Goal: Complete application form

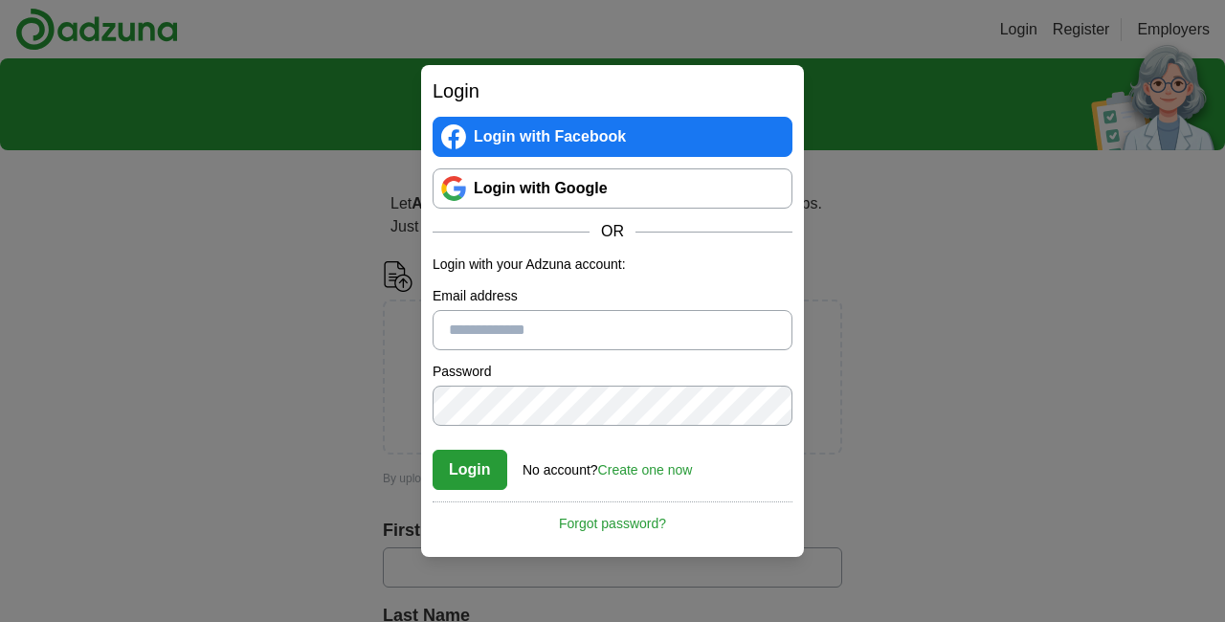
click at [668, 468] on link "Create one now" at bounding box center [645, 469] width 95 height 15
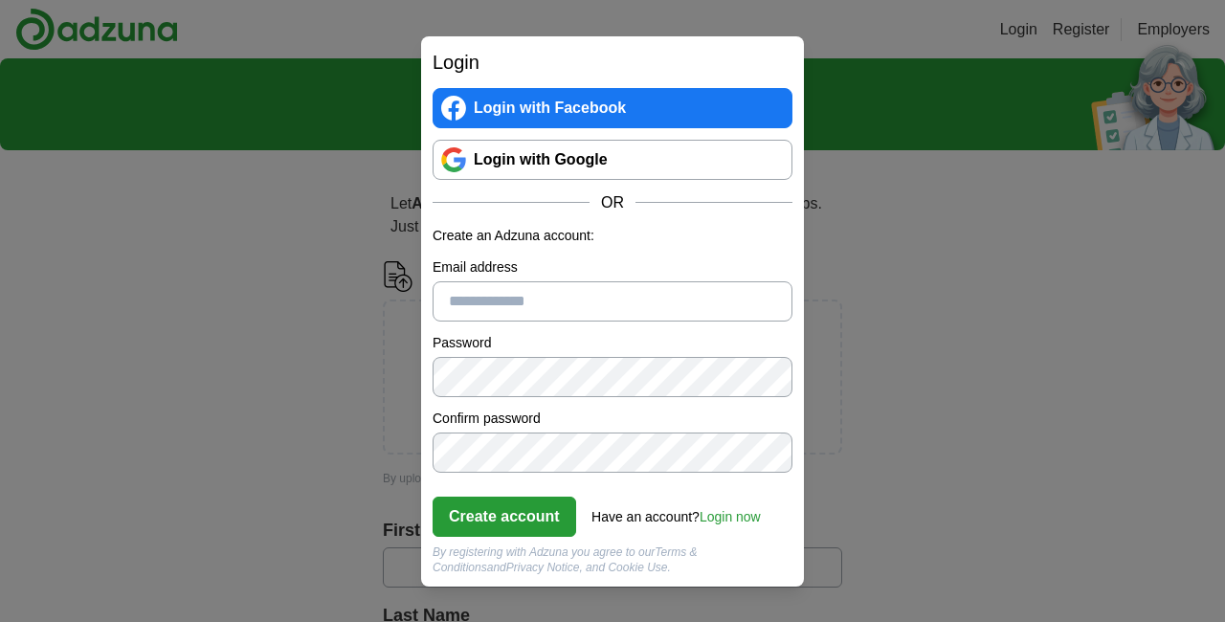
click at [489, 300] on input "Email address" at bounding box center [613, 301] width 360 height 40
type input "**********"
click at [522, 526] on button "Create account" at bounding box center [505, 517] width 144 height 40
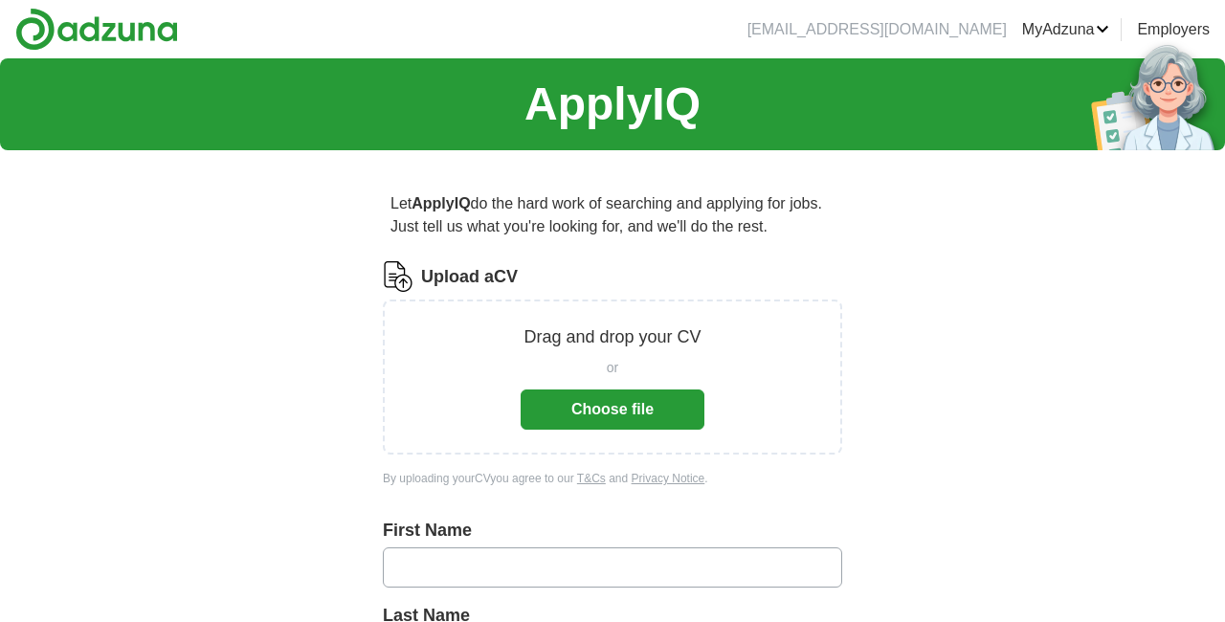
click at [608, 415] on button "Choose file" at bounding box center [613, 410] width 184 height 40
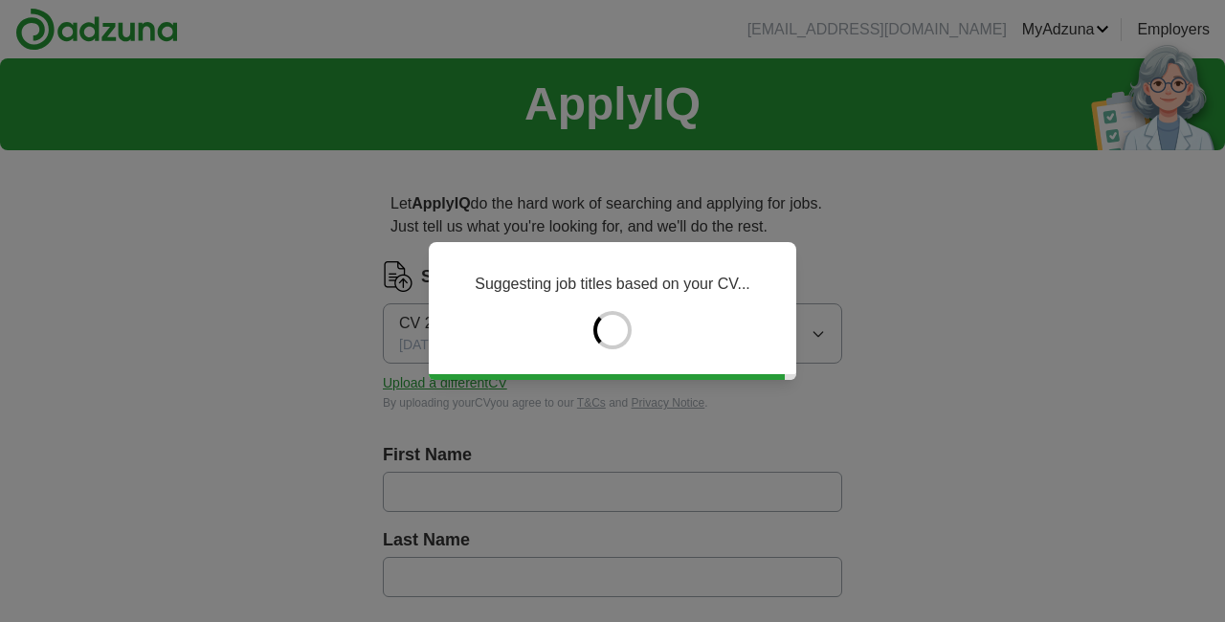
type input "******"
type input "*********"
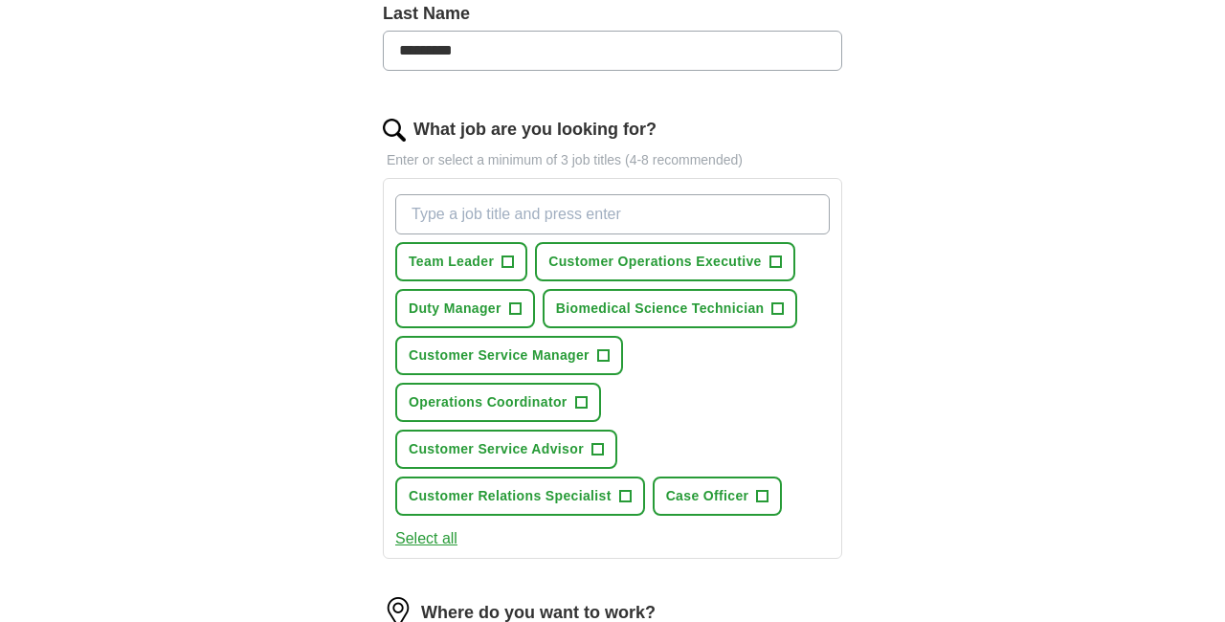
scroll to position [525, 0]
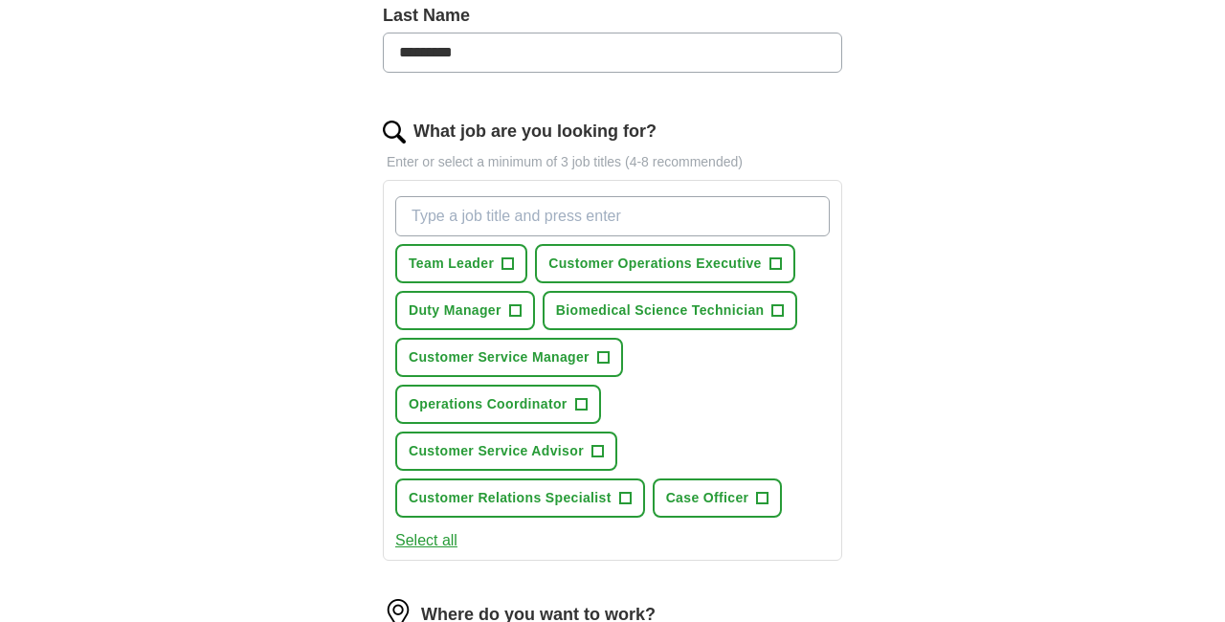
click at [519, 309] on span "+" at bounding box center [514, 310] width 11 height 15
click at [777, 265] on span "+" at bounding box center [775, 264] width 11 height 15
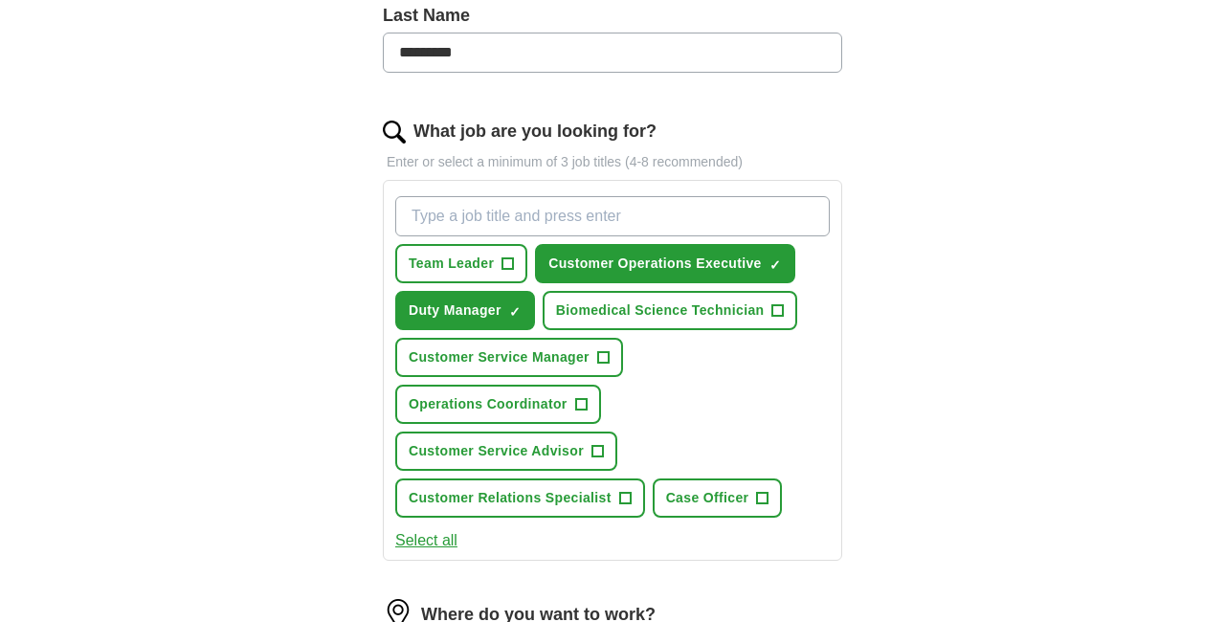
click at [606, 360] on span "+" at bounding box center [602, 357] width 11 height 15
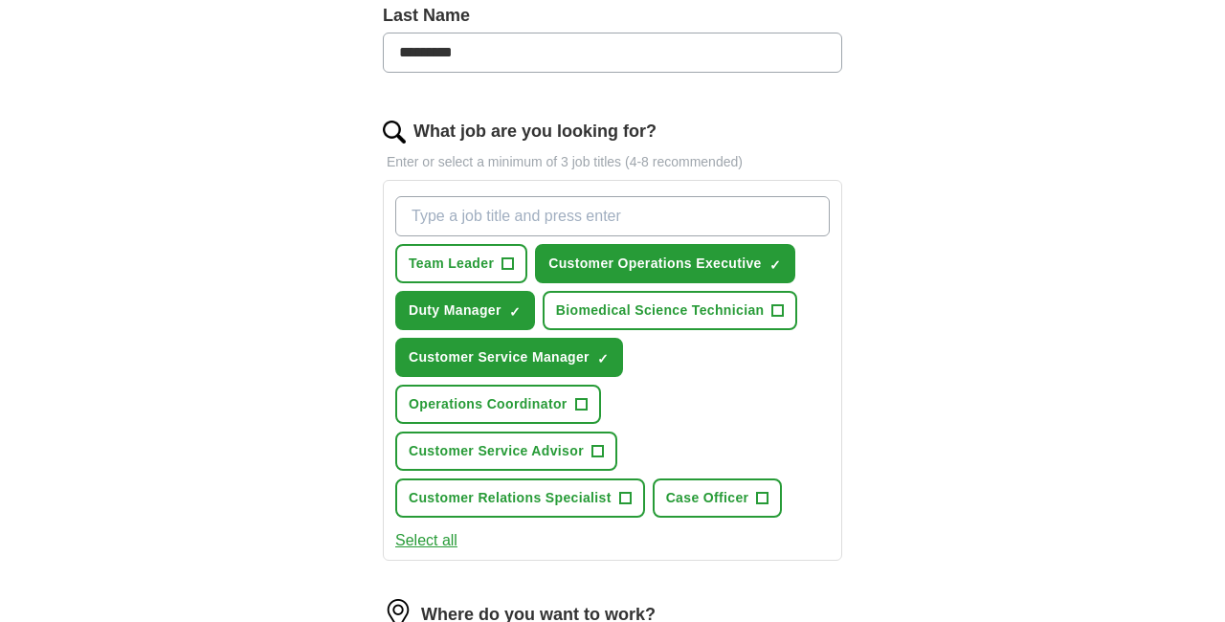
click at [508, 266] on span "+" at bounding box center [508, 264] width 11 height 15
click at [764, 491] on span "+" at bounding box center [762, 498] width 11 height 15
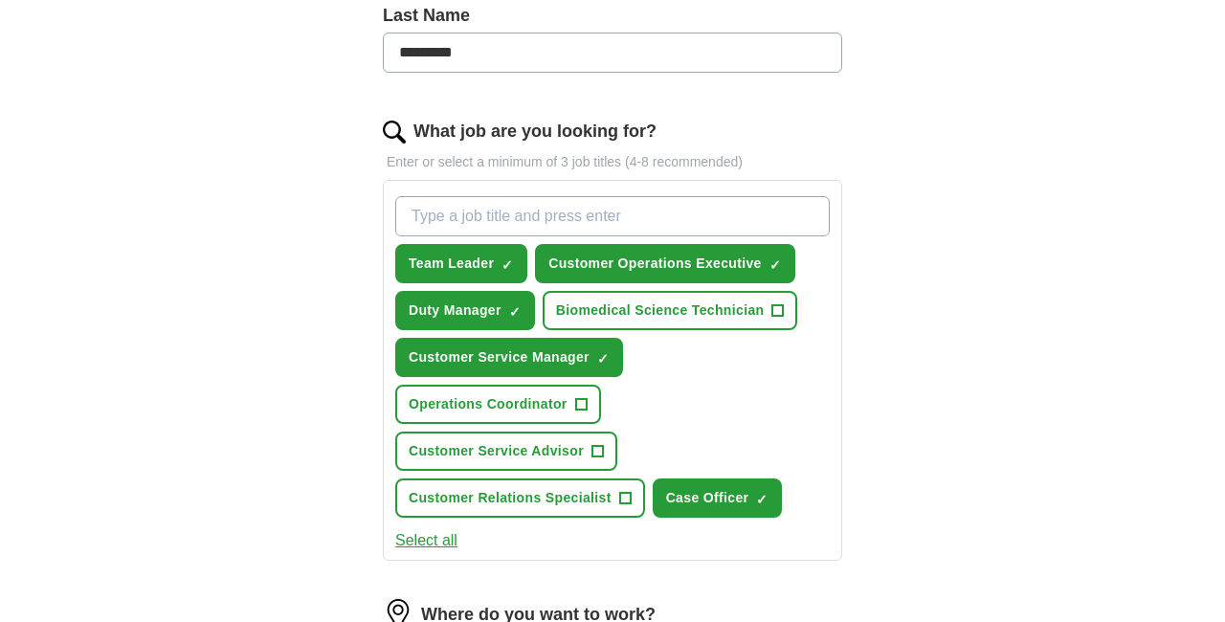
click at [584, 403] on span "+" at bounding box center [580, 404] width 11 height 15
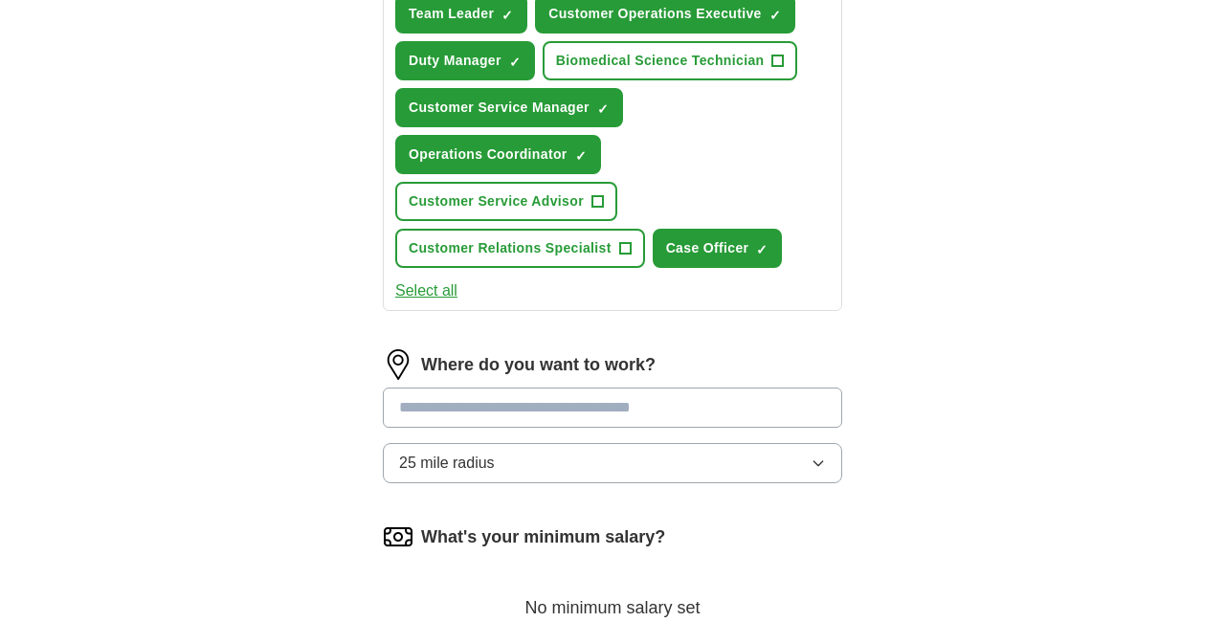
scroll to position [781, 0]
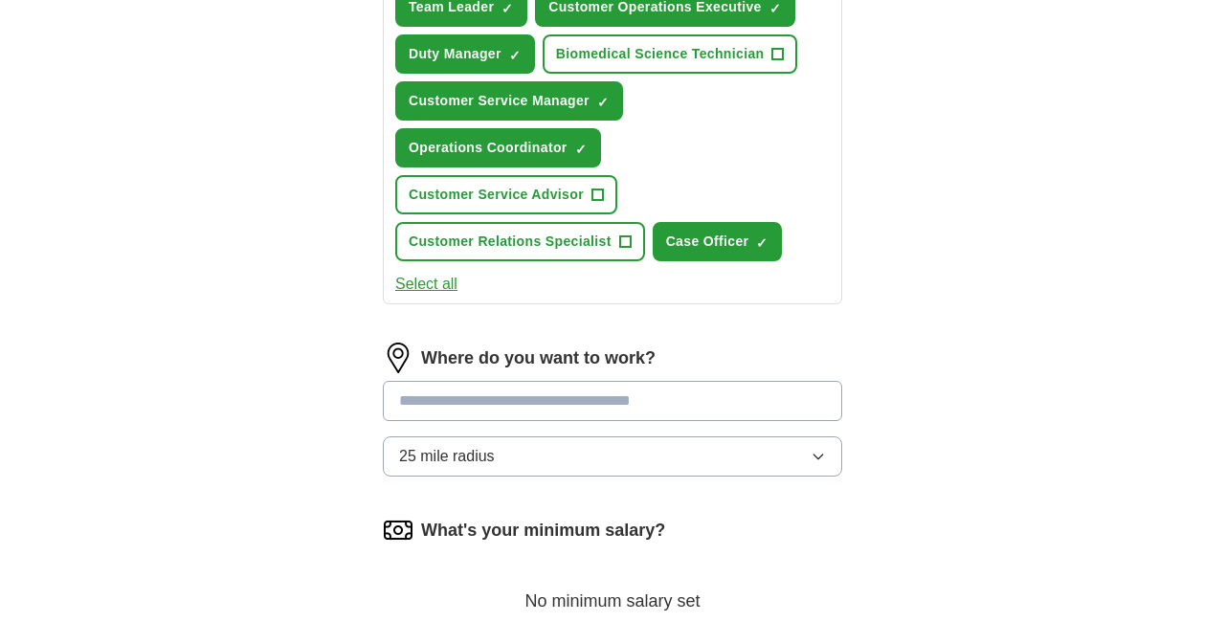
click at [494, 381] on input at bounding box center [613, 401] width 460 height 40
click at [484, 381] on input at bounding box center [613, 401] width 460 height 40
click at [555, 437] on button "25 mile radius" at bounding box center [613, 457] width 460 height 40
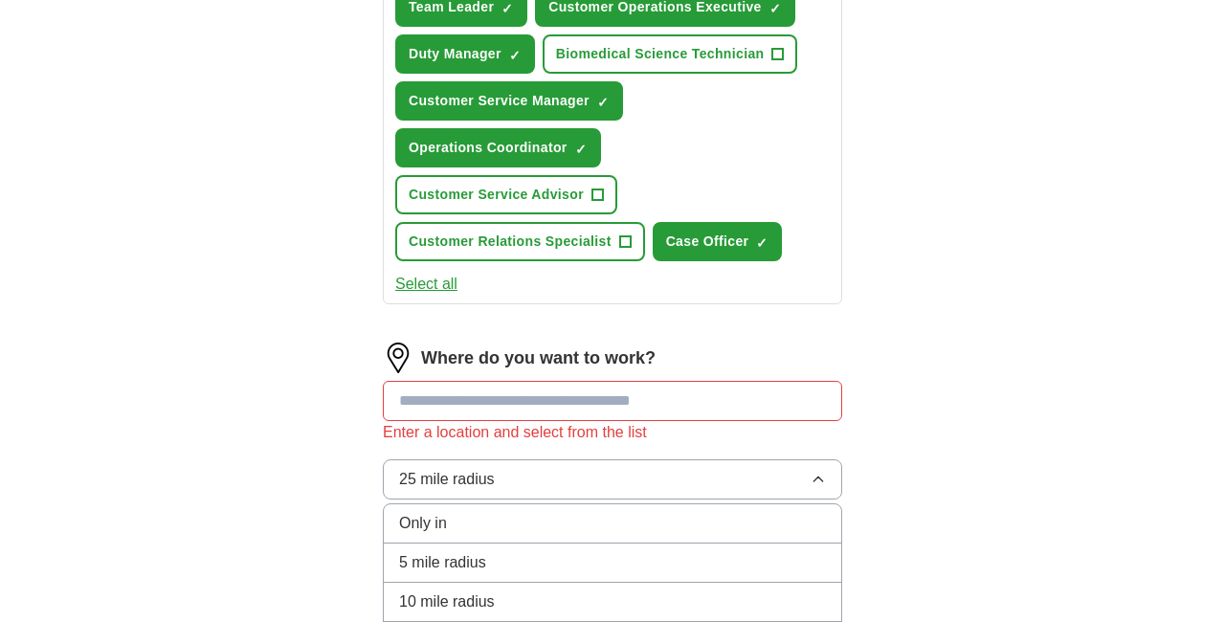
click at [495, 381] on input at bounding box center [613, 401] width 460 height 40
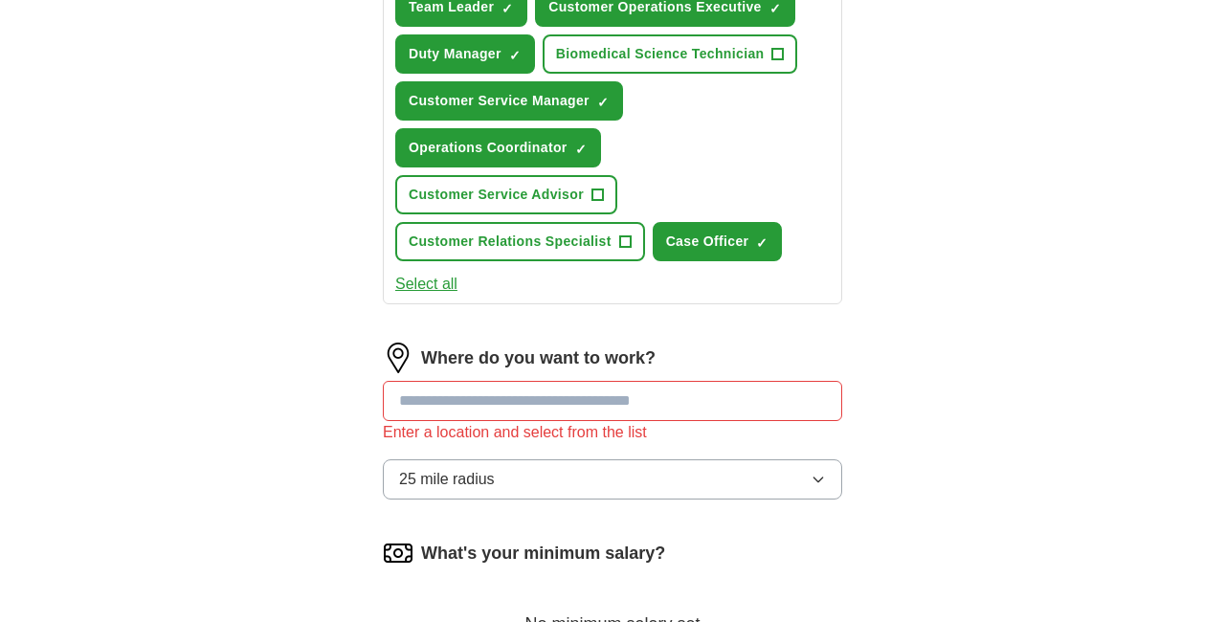
click at [535, 460] on button "25 mile radius" at bounding box center [613, 480] width 460 height 40
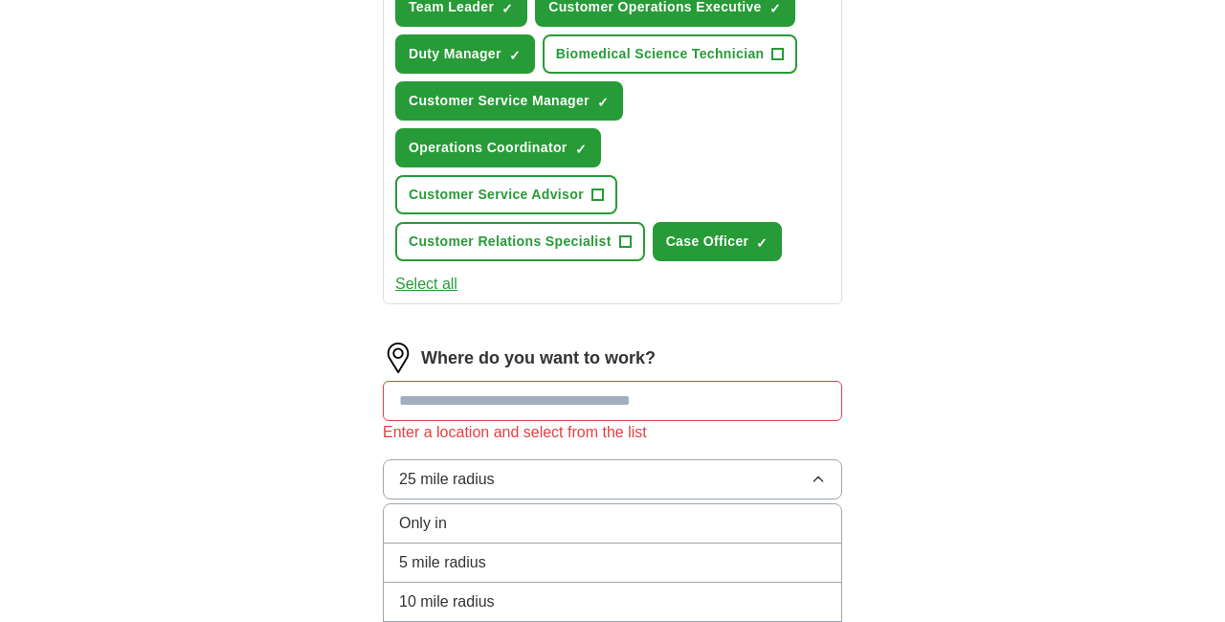
click at [450, 381] on input at bounding box center [613, 401] width 460 height 40
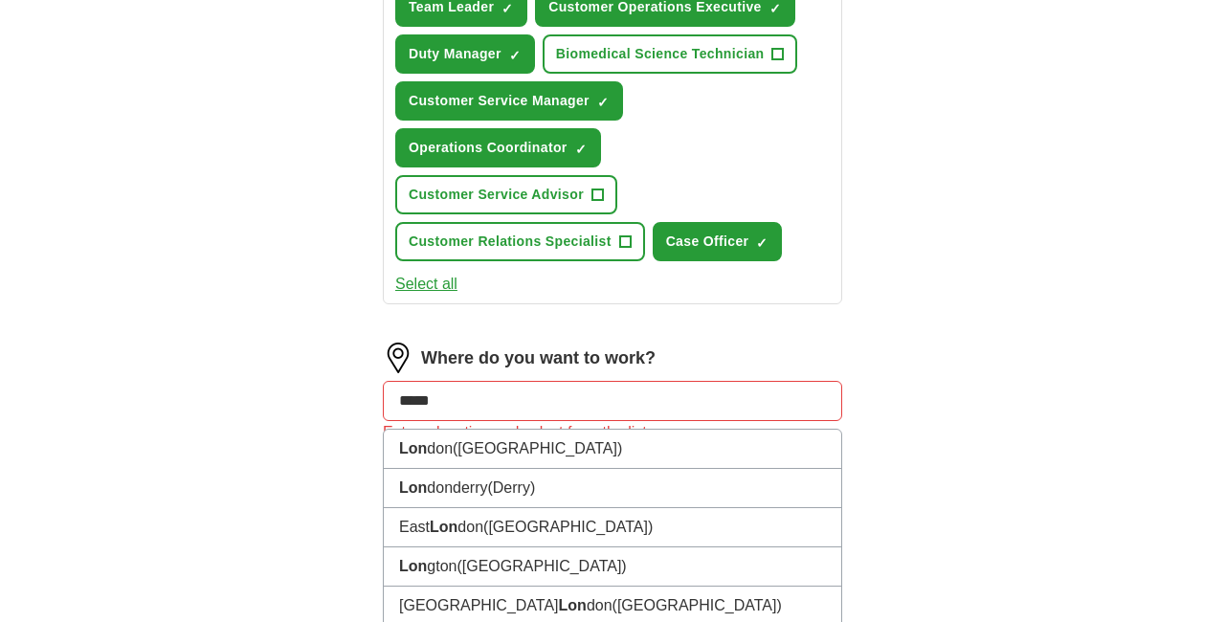
type input "******"
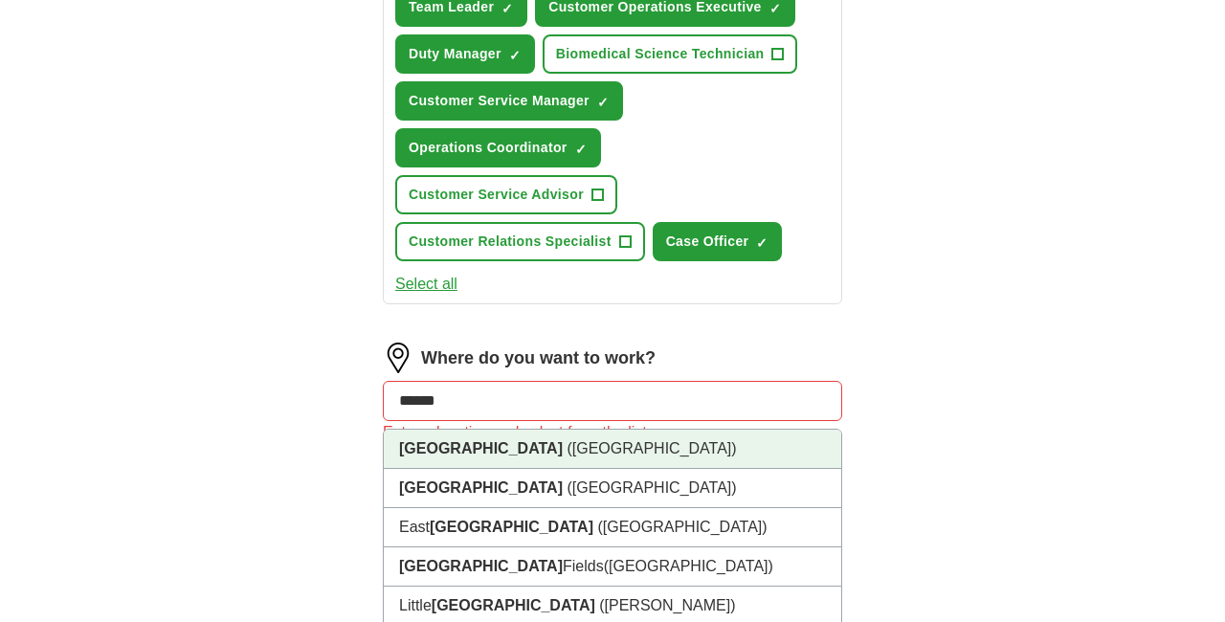
click at [505, 430] on li "[GEOGRAPHIC_DATA] ([GEOGRAPHIC_DATA])" at bounding box center [613, 449] width 458 height 39
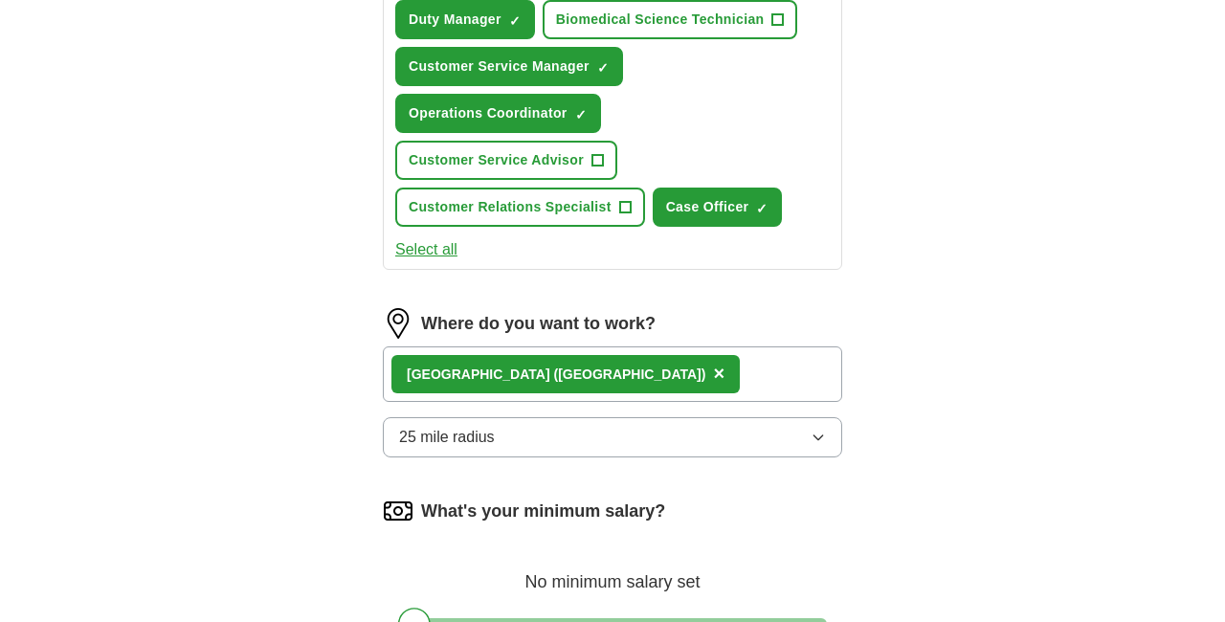
scroll to position [826, 0]
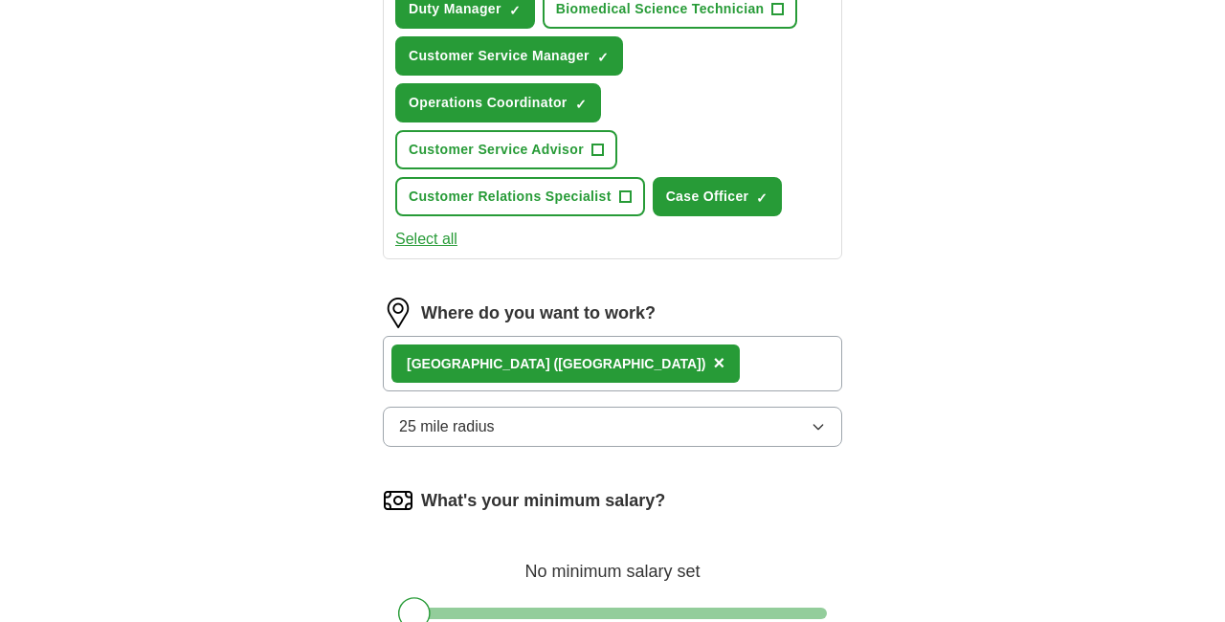
click at [460, 415] on span "25 mile radius" at bounding box center [447, 426] width 96 height 23
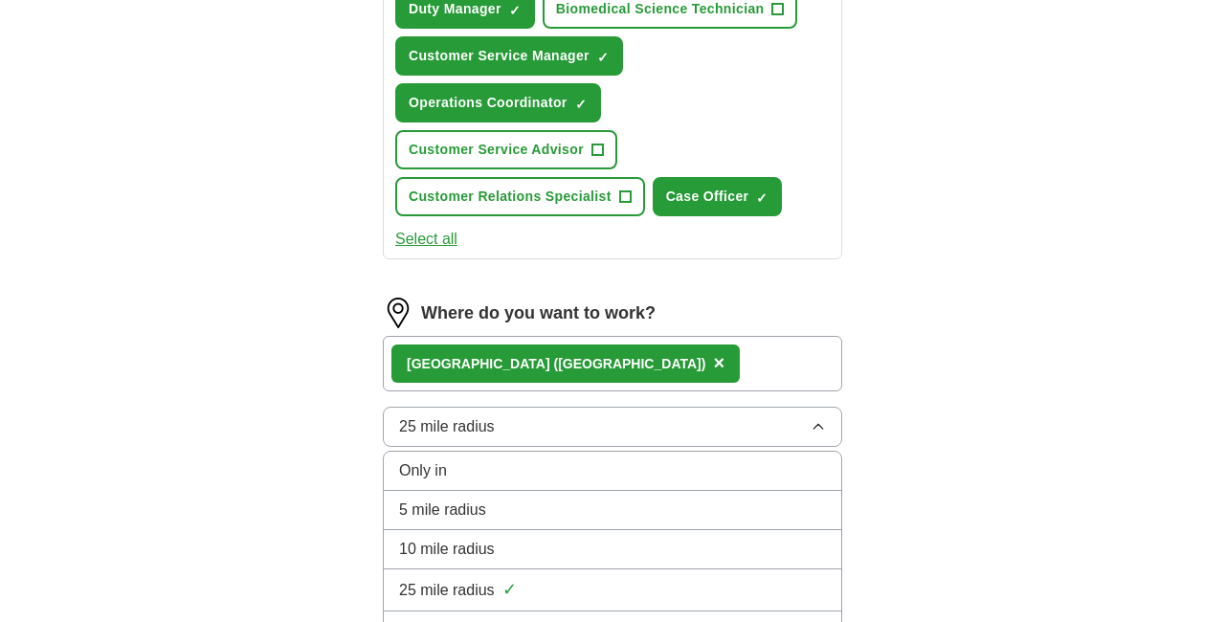
click at [460, 460] on div "Only in" at bounding box center [612, 471] width 427 height 23
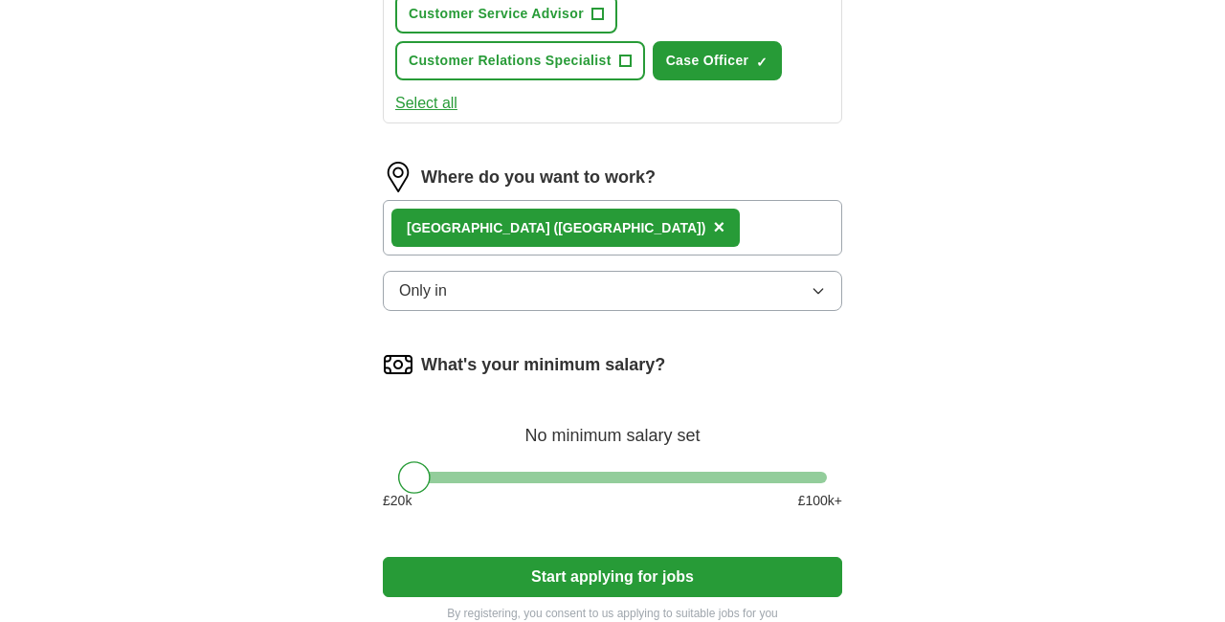
scroll to position [963, 0]
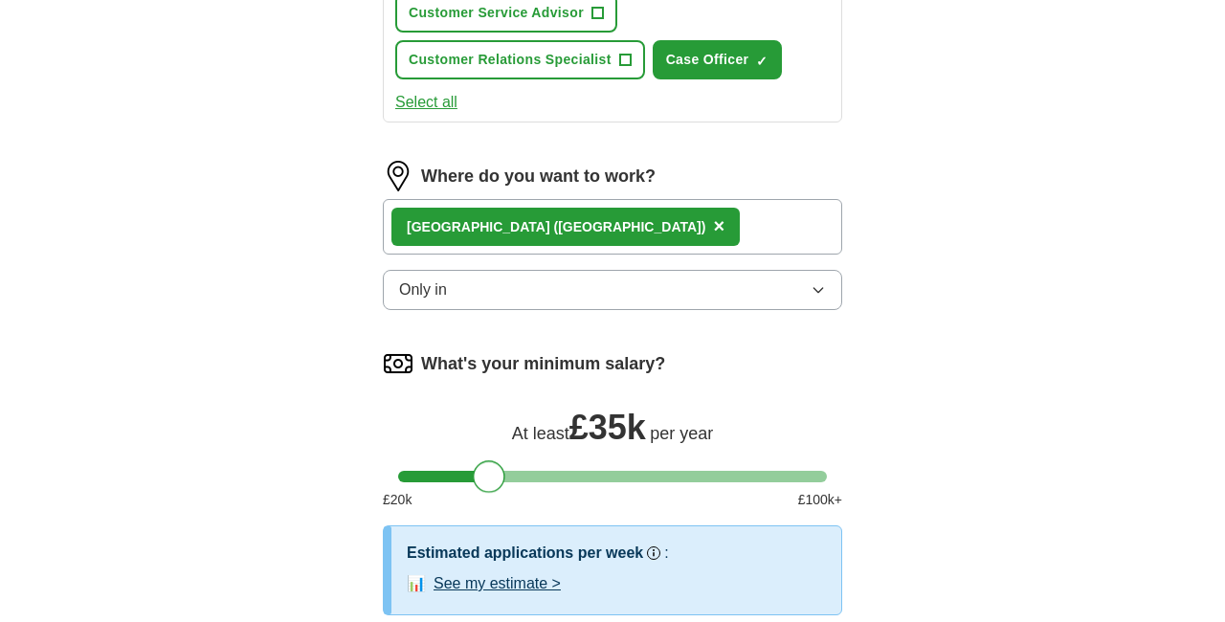
drag, startPoint x: 410, startPoint y: 439, endPoint x: 483, endPoint y: 441, distance: 72.8
click at [483, 460] on div at bounding box center [489, 476] width 33 height 33
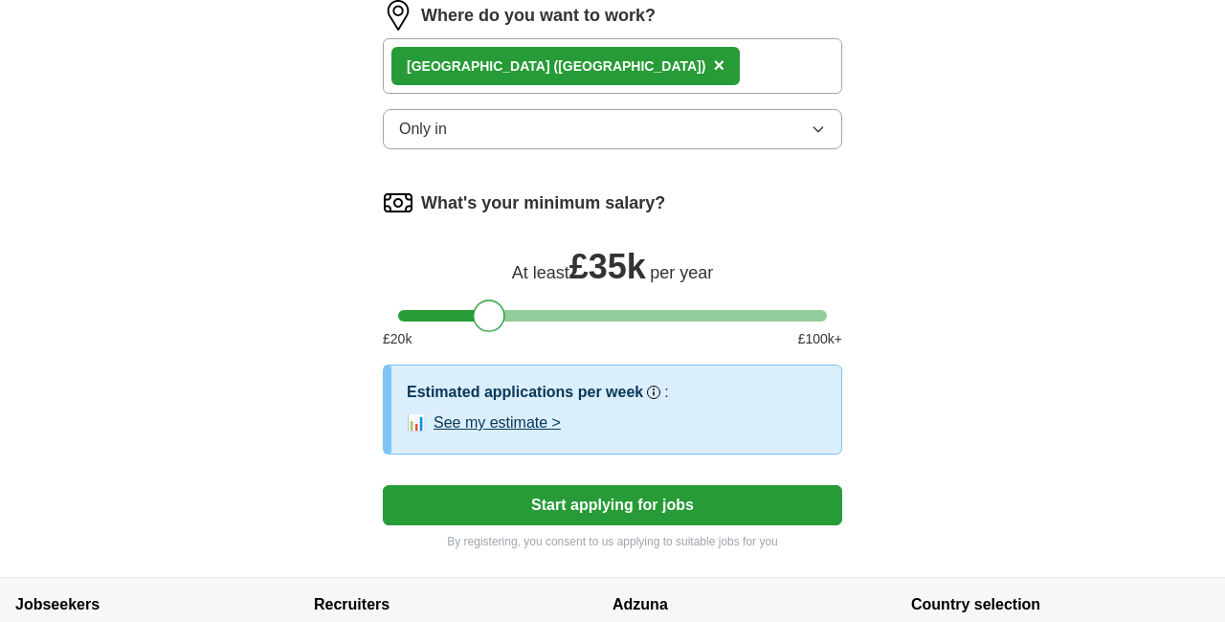
scroll to position [1126, 0]
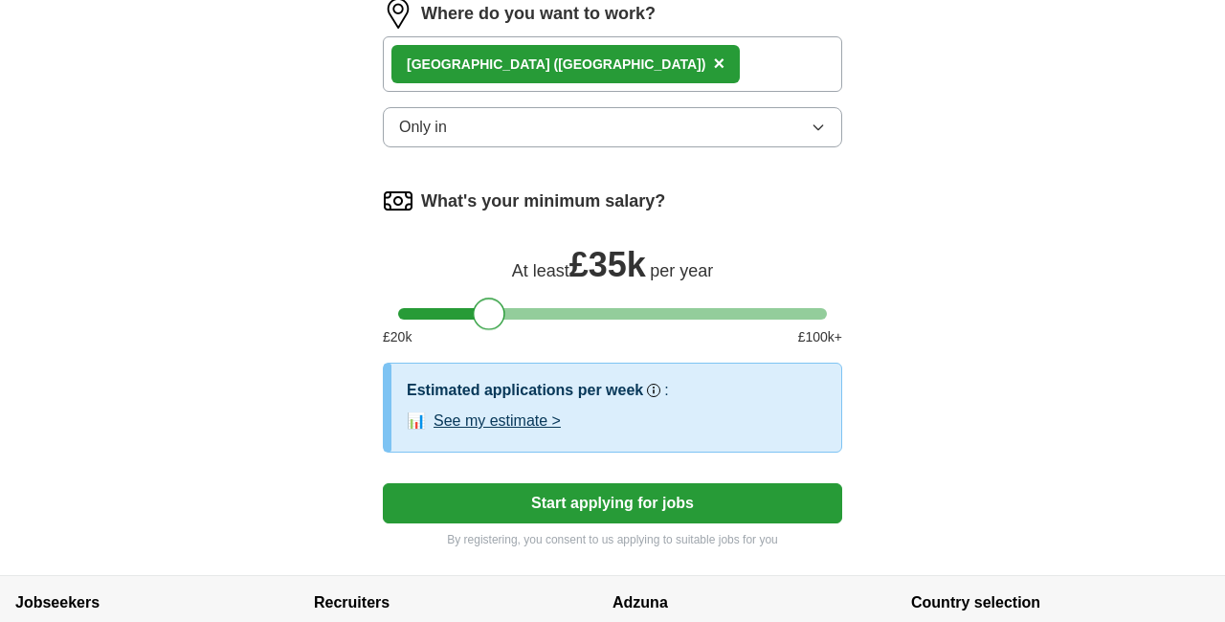
click at [530, 410] on button "See my estimate >" at bounding box center [497, 421] width 127 height 23
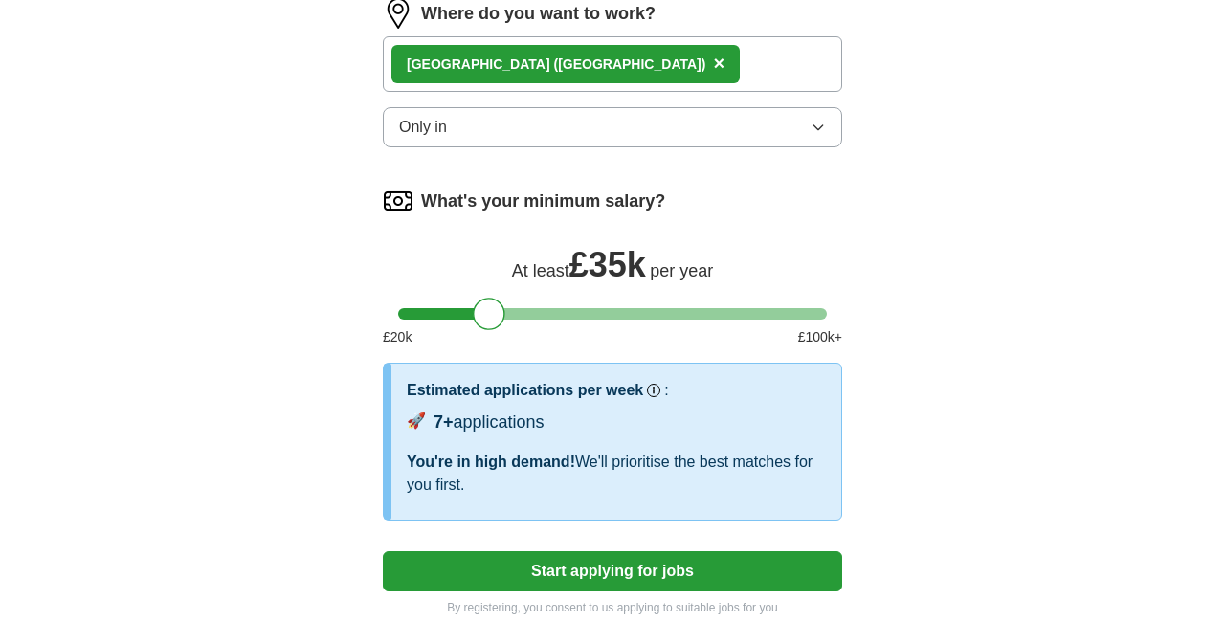
click at [590, 551] on button "Start applying for jobs" at bounding box center [613, 571] width 460 height 40
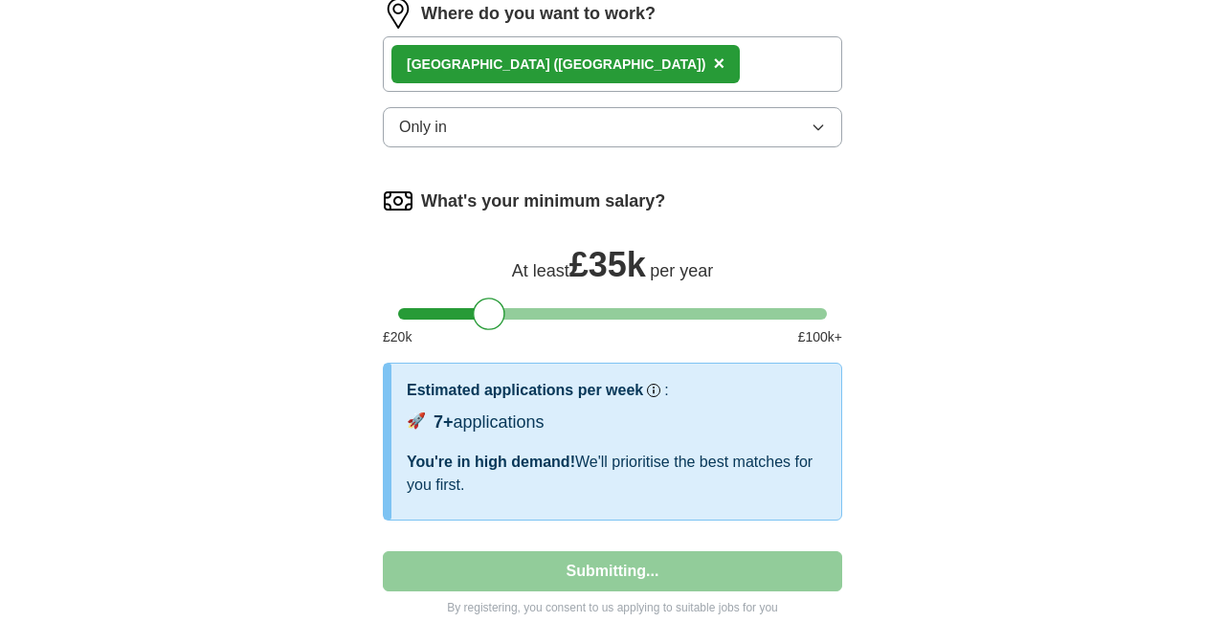
select select "**"
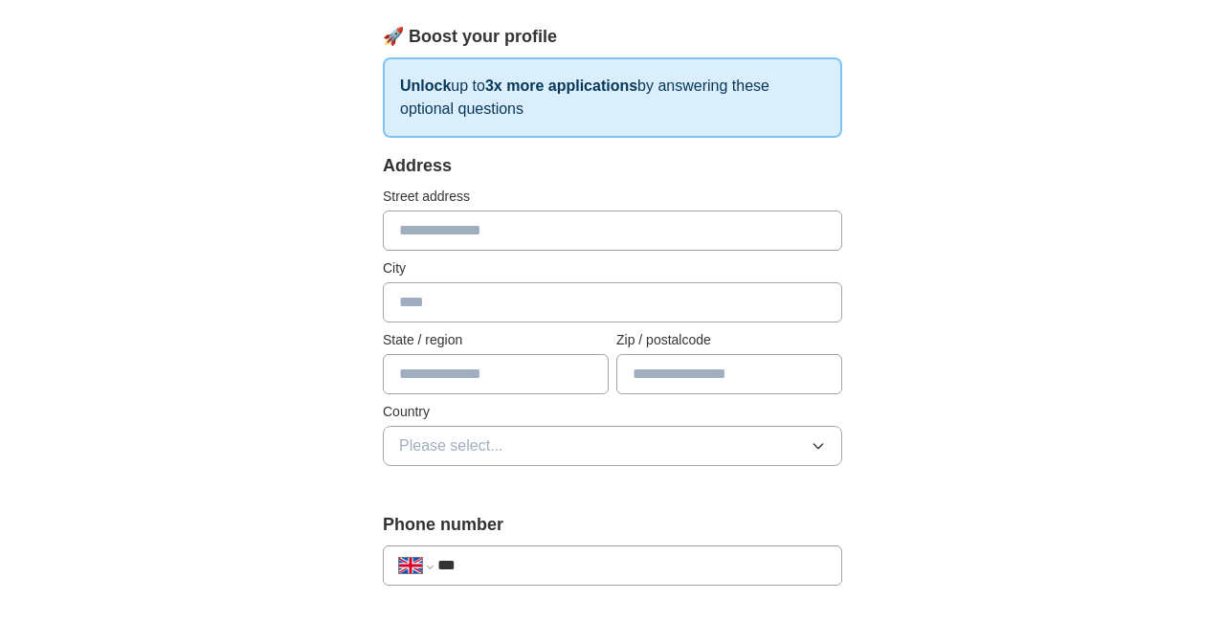
scroll to position [267, 0]
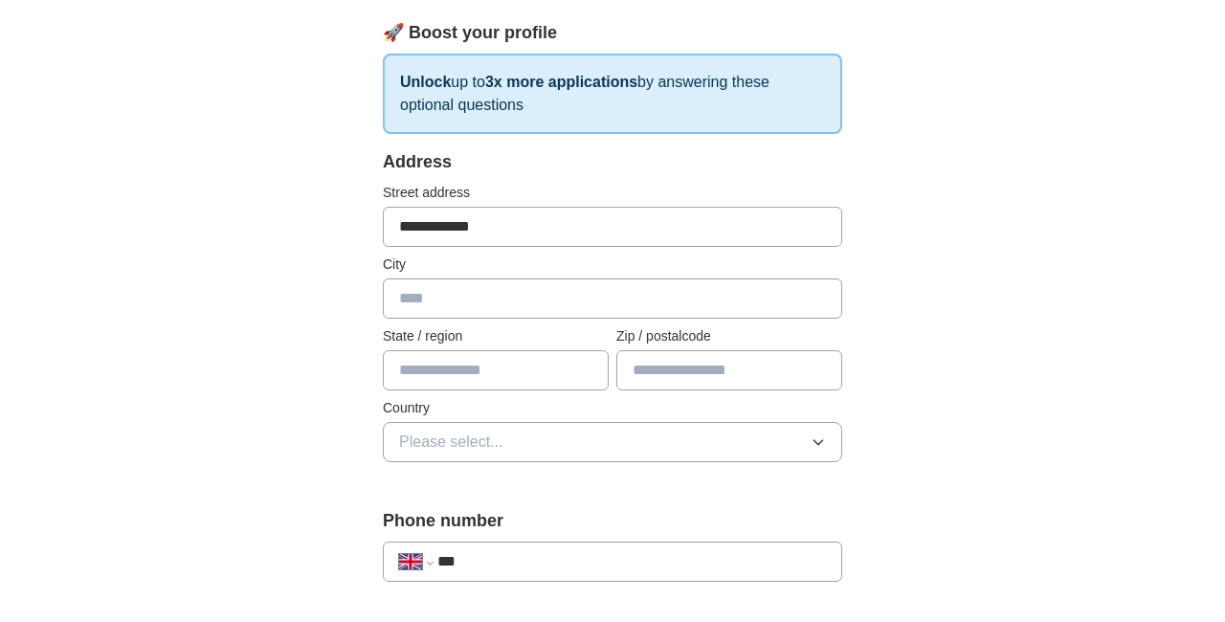
type input "**********"
type input "******"
type input "*******"
click at [449, 444] on span "Please select..." at bounding box center [451, 442] width 104 height 23
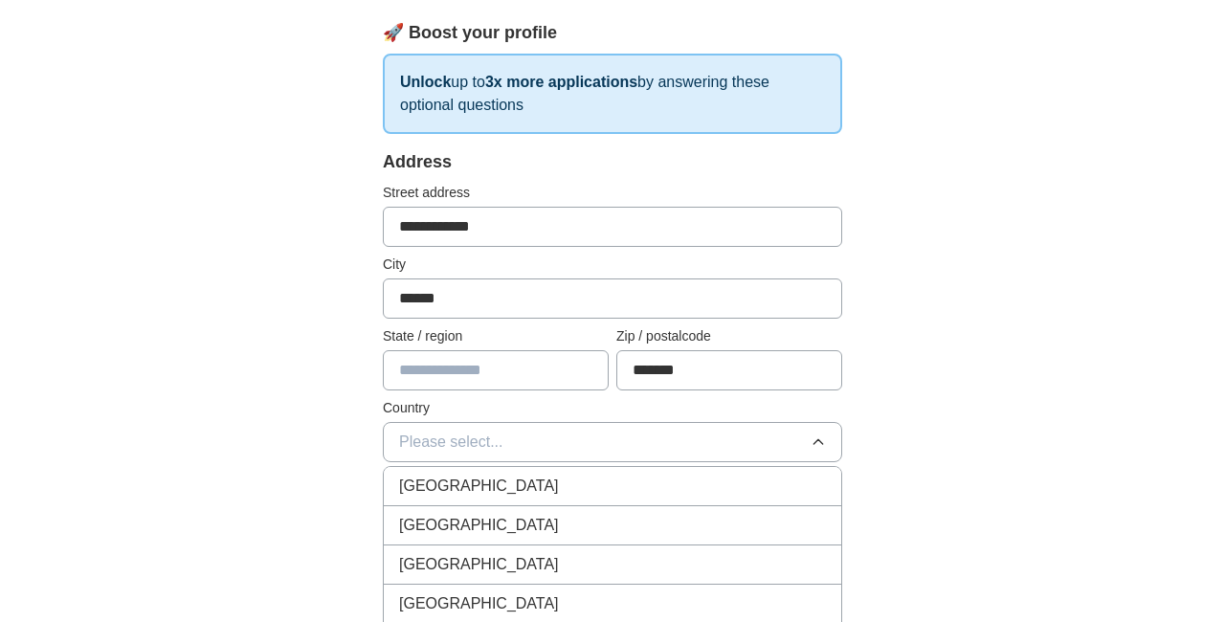
click at [476, 483] on span "[GEOGRAPHIC_DATA]" at bounding box center [479, 486] width 160 height 23
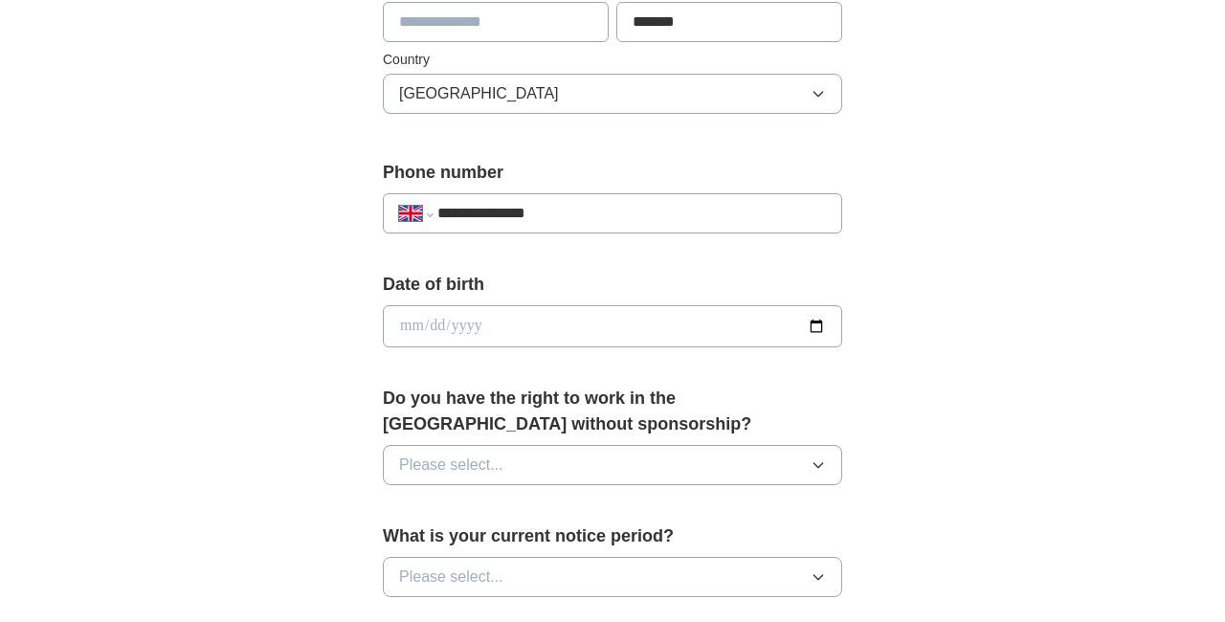
scroll to position [619, 0]
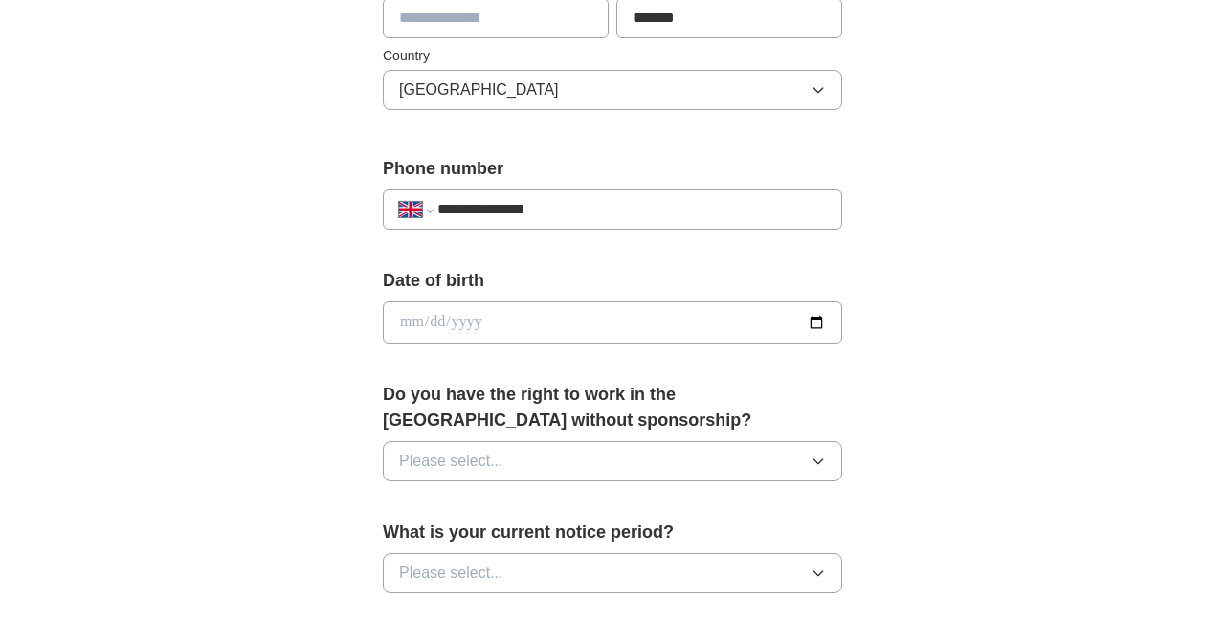
type input "**********"
click at [484, 327] on input "date" at bounding box center [613, 323] width 460 height 42
click at [437, 322] on input "date" at bounding box center [613, 323] width 460 height 42
click at [476, 316] on input "date" at bounding box center [613, 323] width 460 height 42
type input "**********"
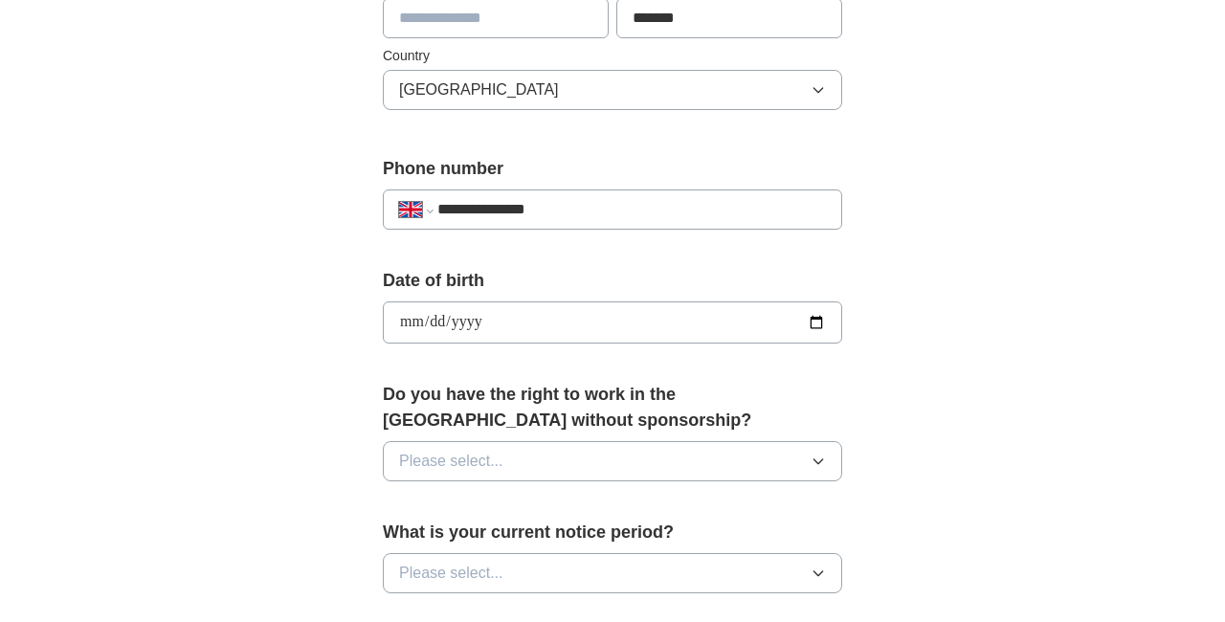
click at [550, 378] on form "**********" at bounding box center [613, 467] width 460 height 1340
click at [691, 470] on button "Please select..." at bounding box center [613, 461] width 460 height 40
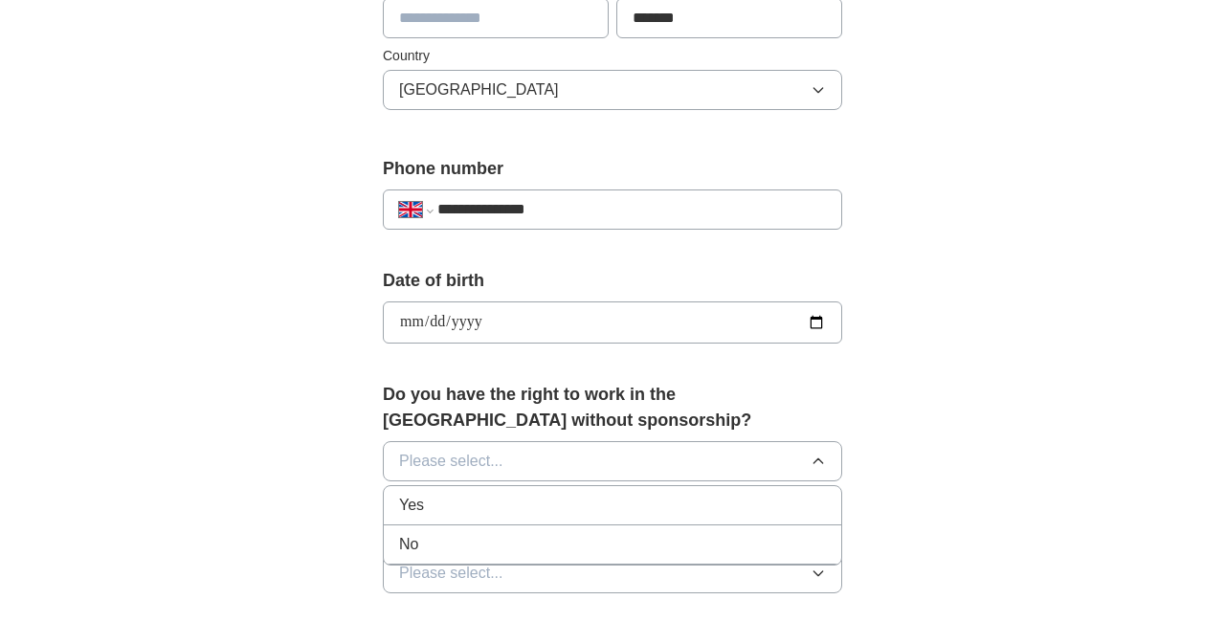
click at [621, 511] on div "Yes" at bounding box center [612, 505] width 427 height 23
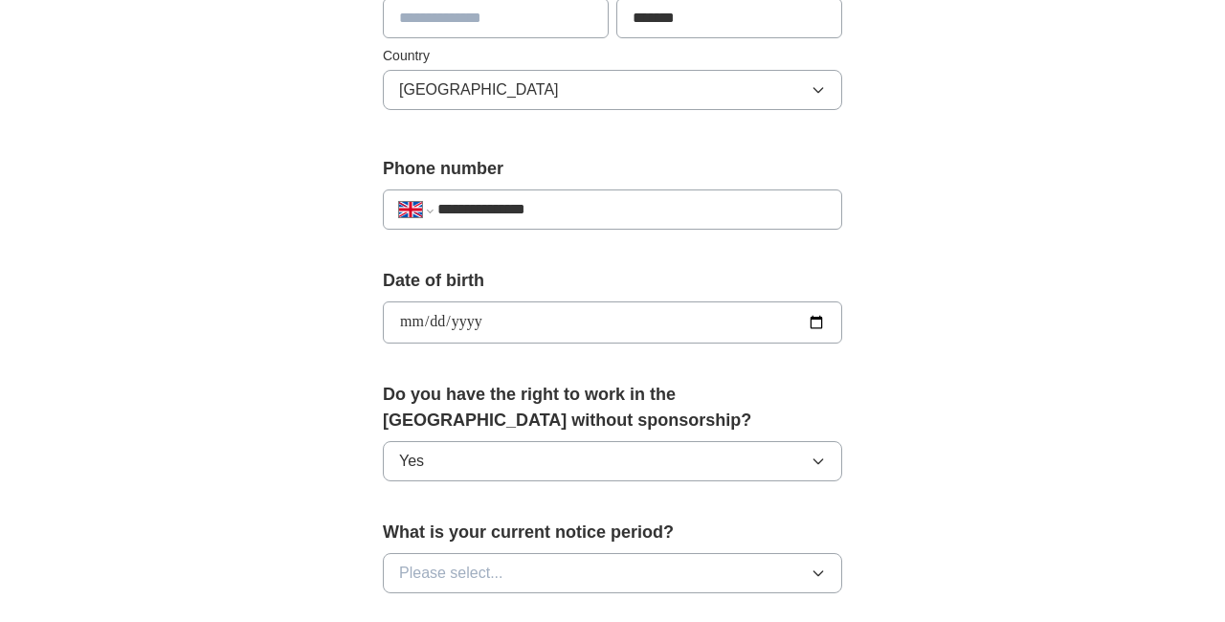
click at [553, 574] on button "Please select..." at bounding box center [613, 573] width 460 height 40
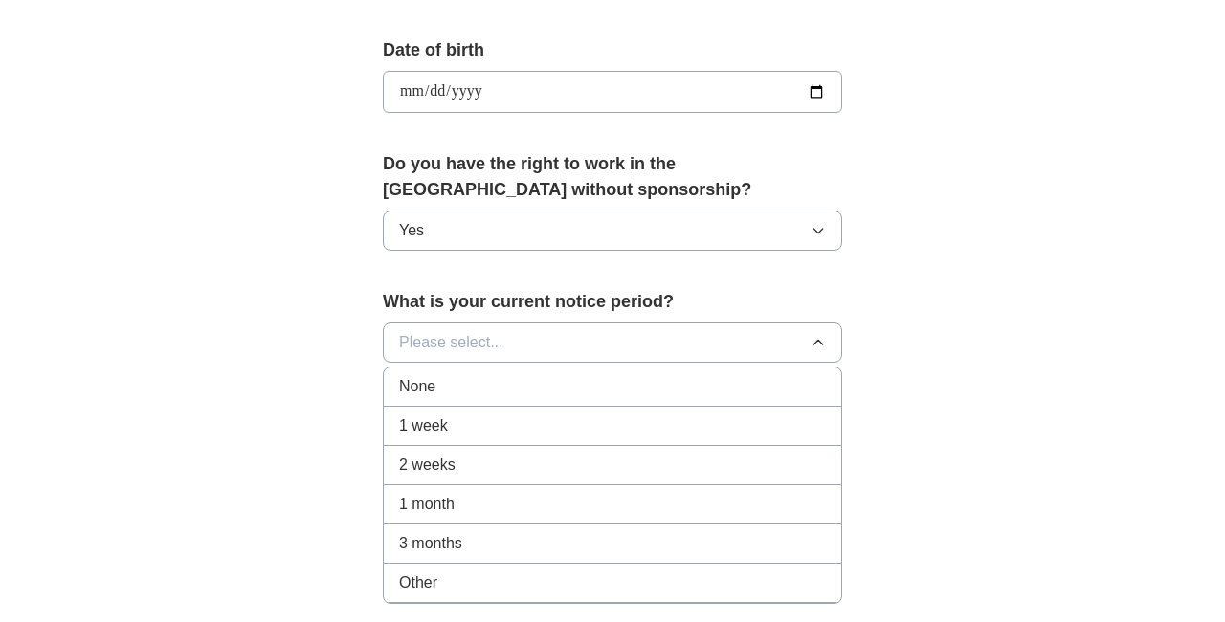
scroll to position [855, 0]
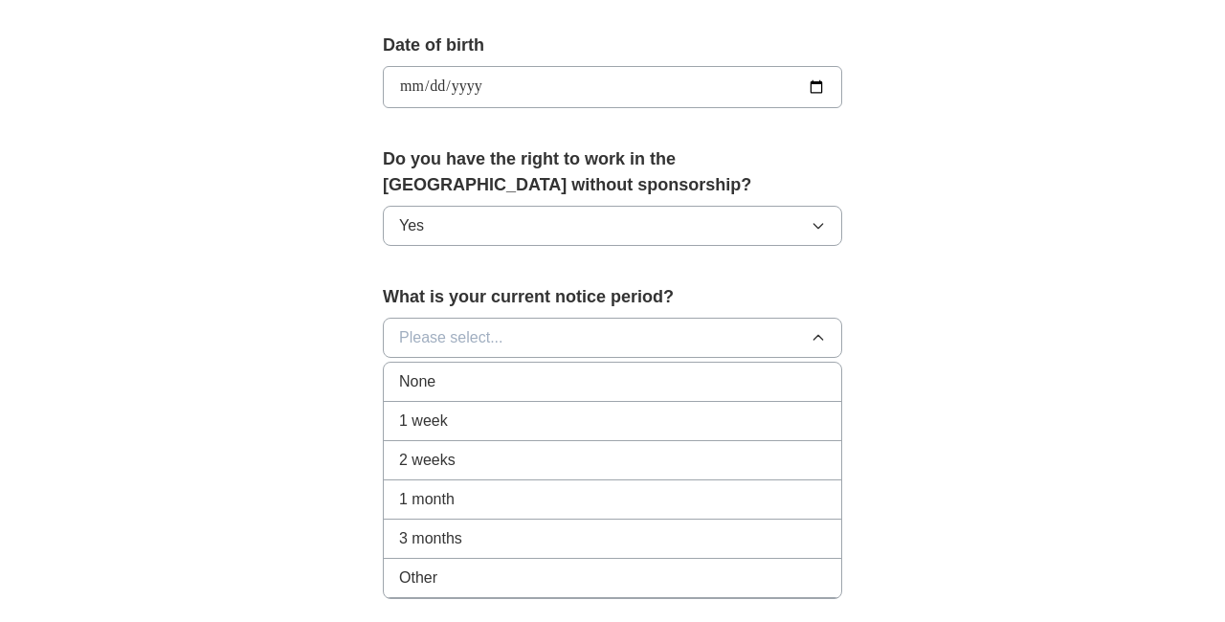
click at [469, 505] on div "1 month" at bounding box center [612, 499] width 427 height 23
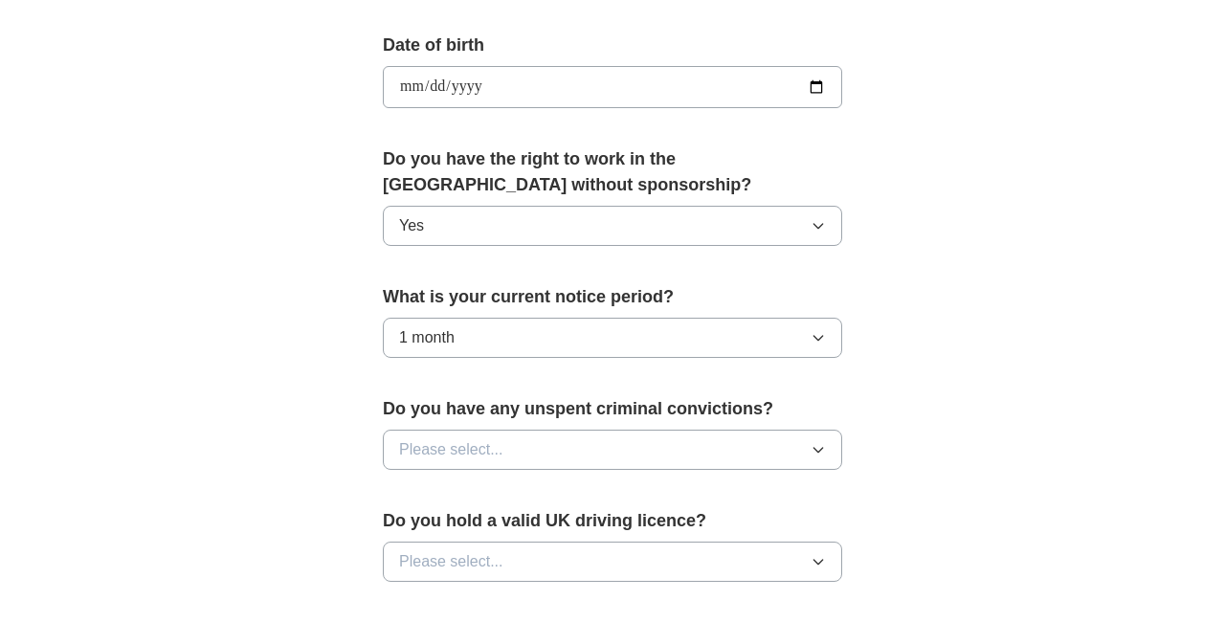
click at [515, 449] on button "Please select..." at bounding box center [613, 450] width 460 height 40
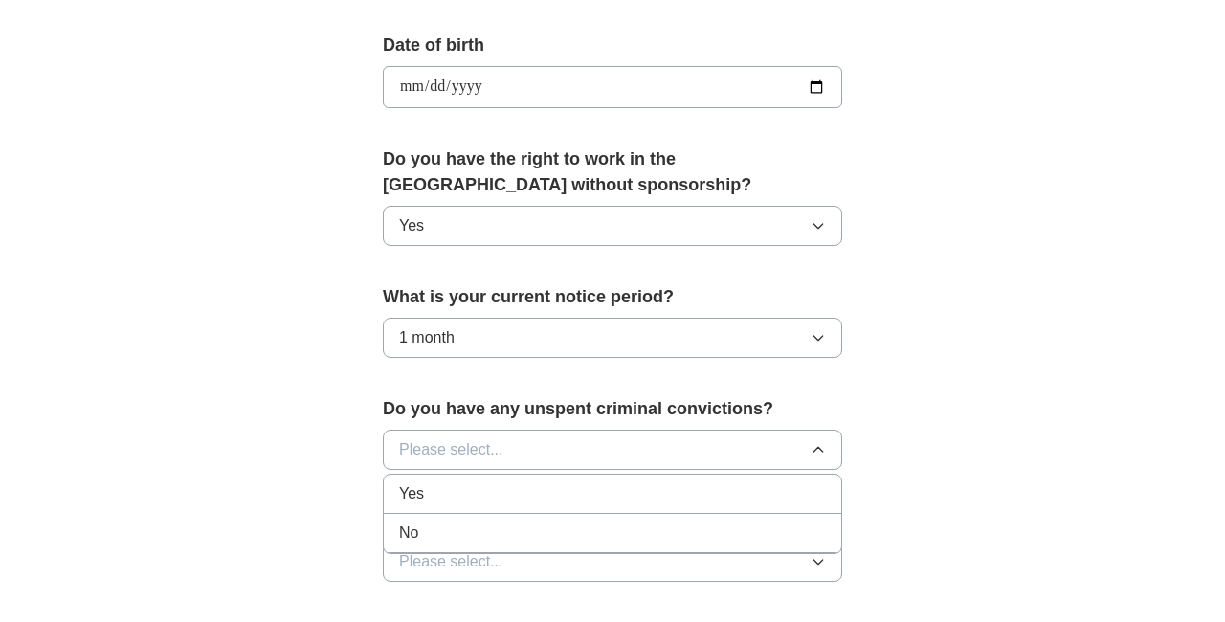
click at [490, 545] on div "No" at bounding box center [612, 533] width 427 height 23
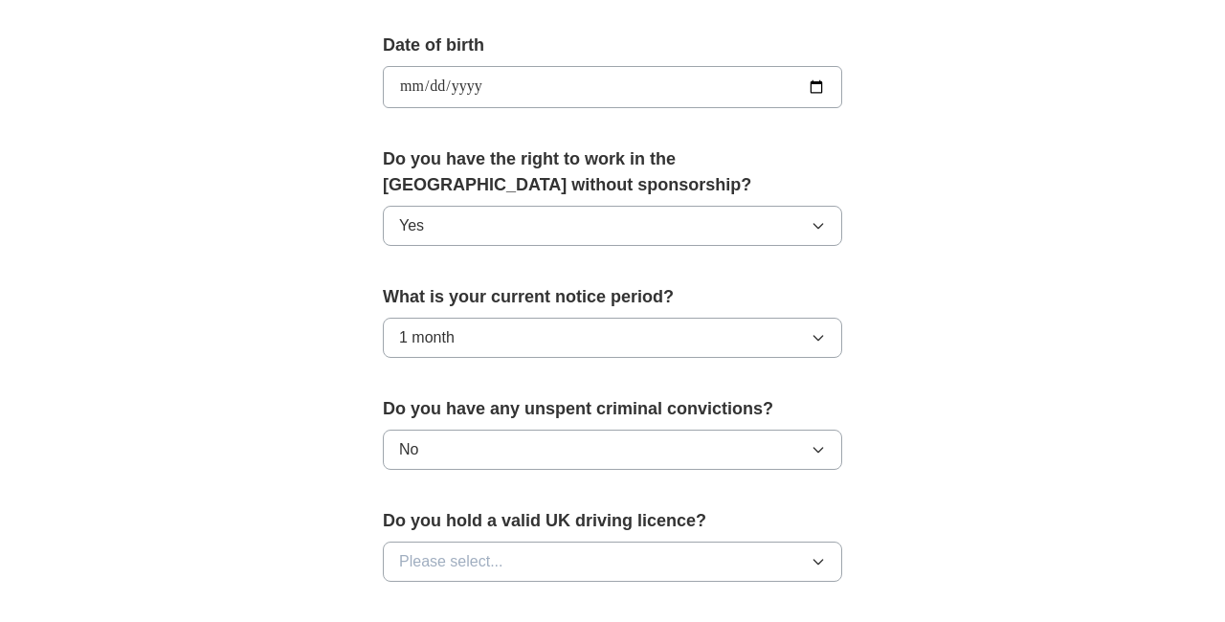
click at [490, 561] on span "Please select..." at bounding box center [451, 561] width 104 height 23
click at [486, 609] on div "Yes" at bounding box center [612, 606] width 427 height 23
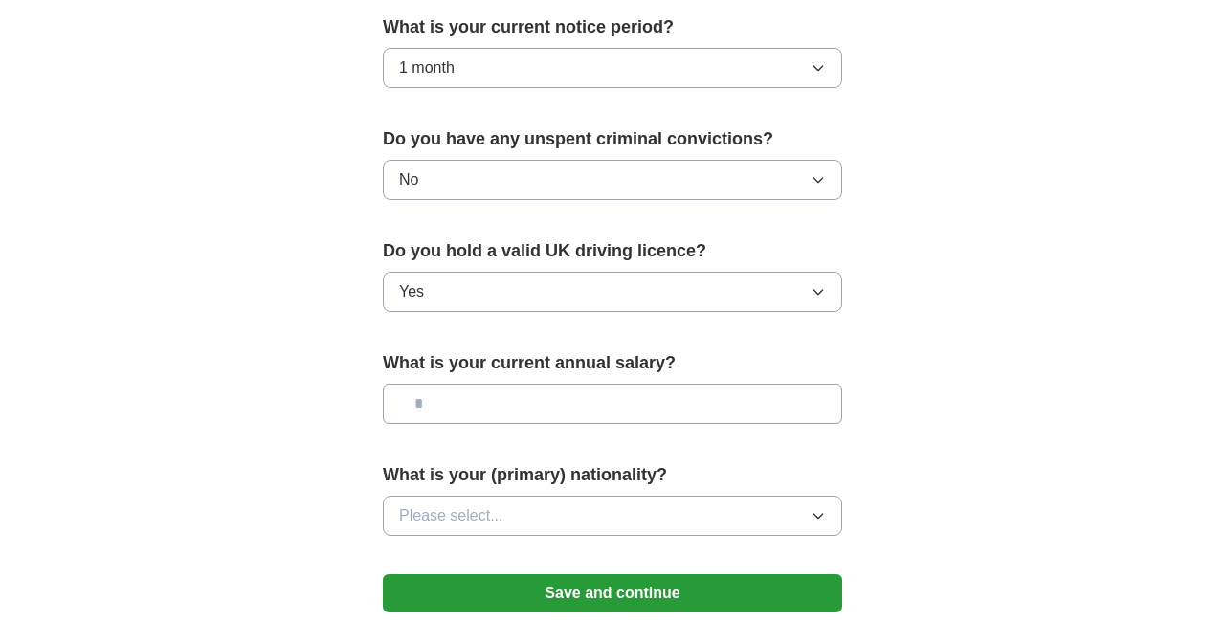
scroll to position [1143, 0]
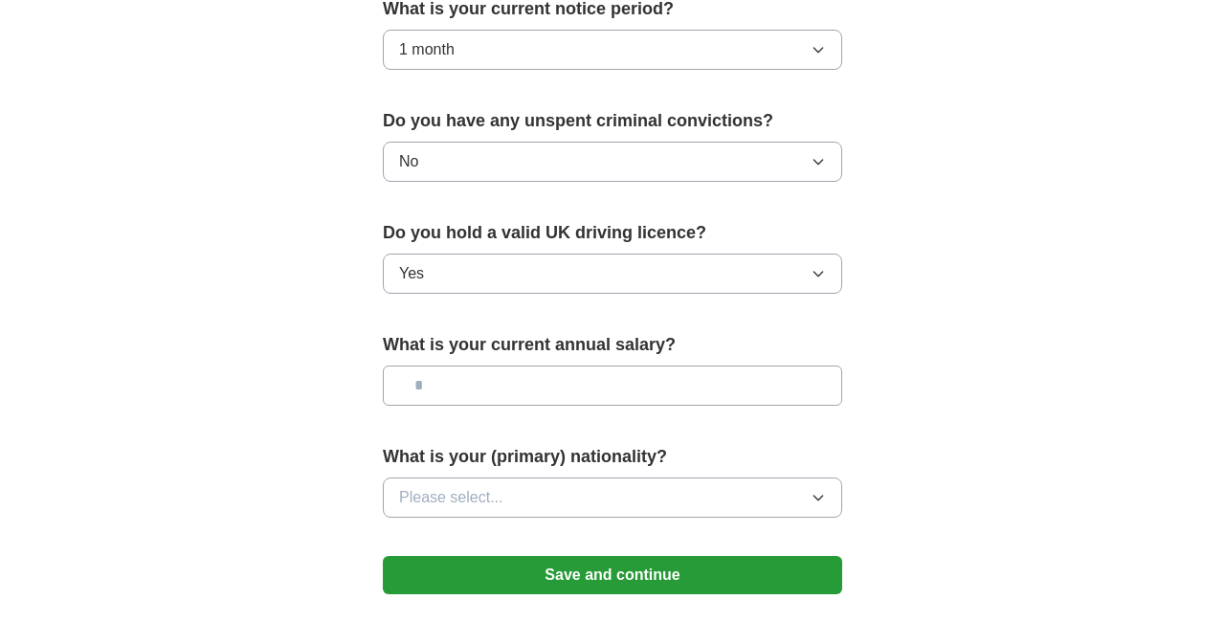
click at [483, 393] on input "text" at bounding box center [613, 386] width 460 height 40
type input "*******"
click at [472, 502] on span "Please select..." at bounding box center [451, 497] width 104 height 23
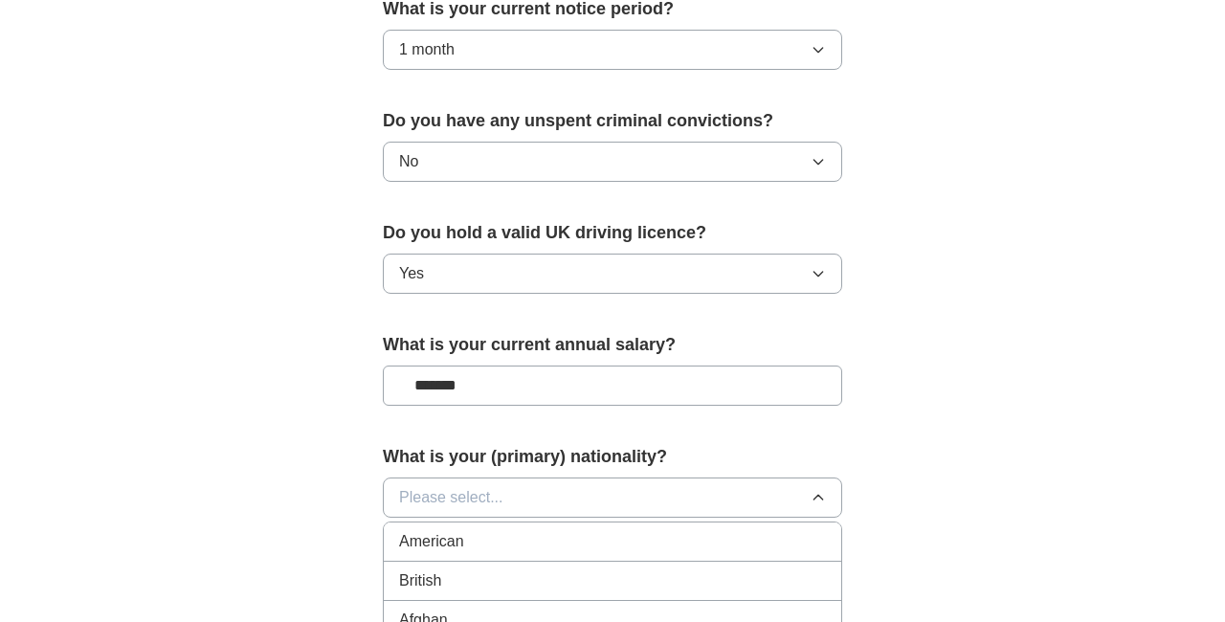
click at [469, 587] on div "British" at bounding box center [612, 581] width 427 height 23
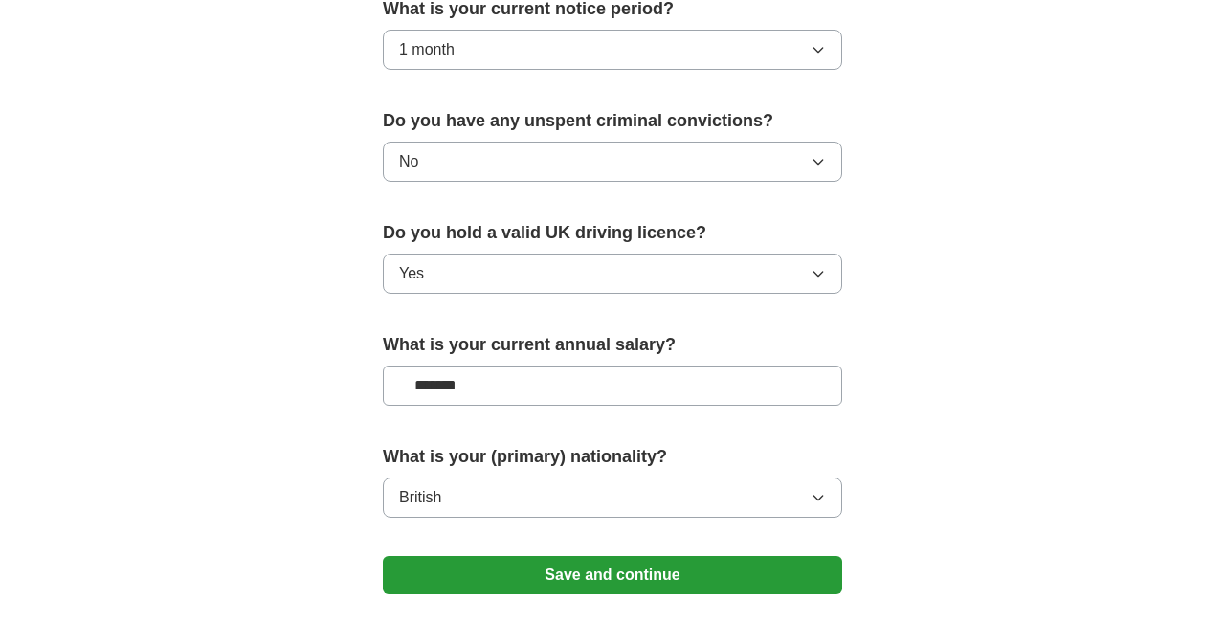
click at [495, 582] on button "Save and continue" at bounding box center [613, 575] width 460 height 38
